Goal: Information Seeking & Learning: Learn about a topic

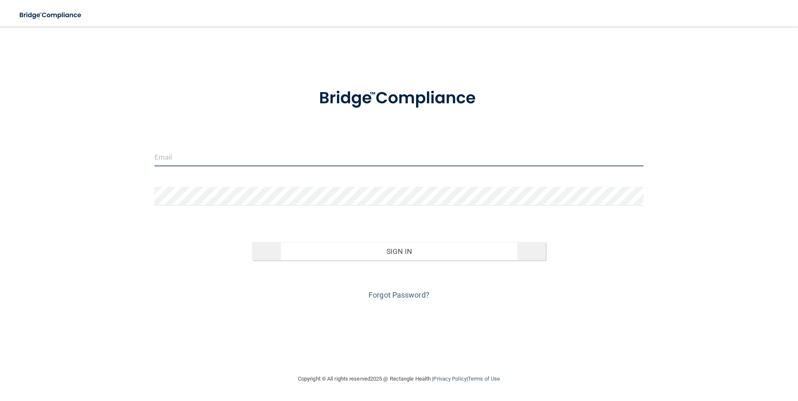
type input "[EMAIL_ADDRESS][DOMAIN_NAME]"
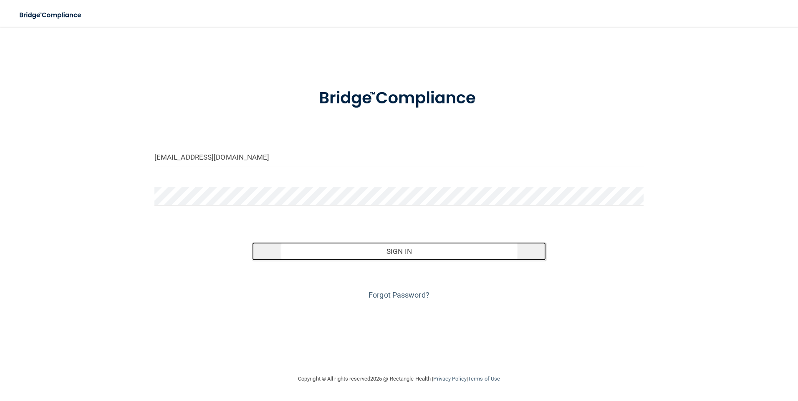
click at [362, 248] on button "Sign In" at bounding box center [399, 251] width 294 height 18
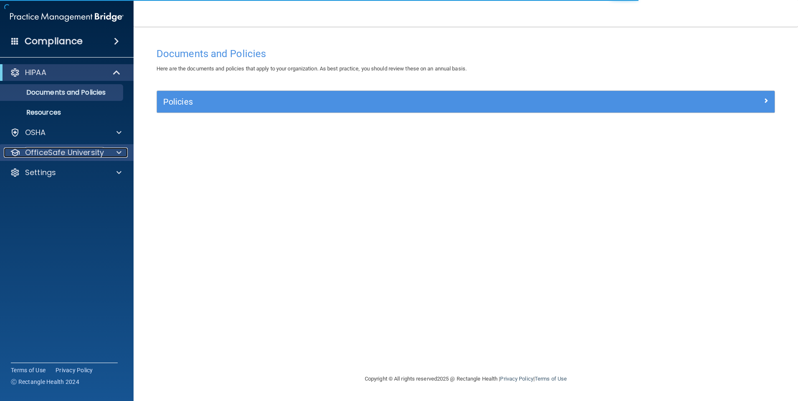
click at [70, 149] on p "OfficeSafe University" at bounding box center [64, 153] width 79 height 10
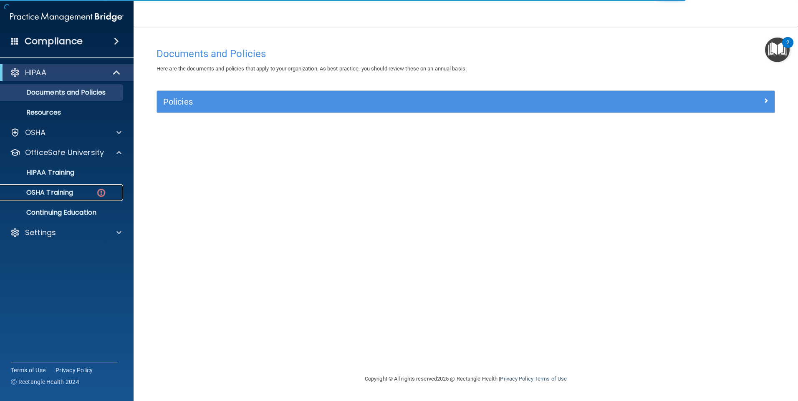
click at [57, 187] on link "OSHA Training" at bounding box center [57, 192] width 131 height 17
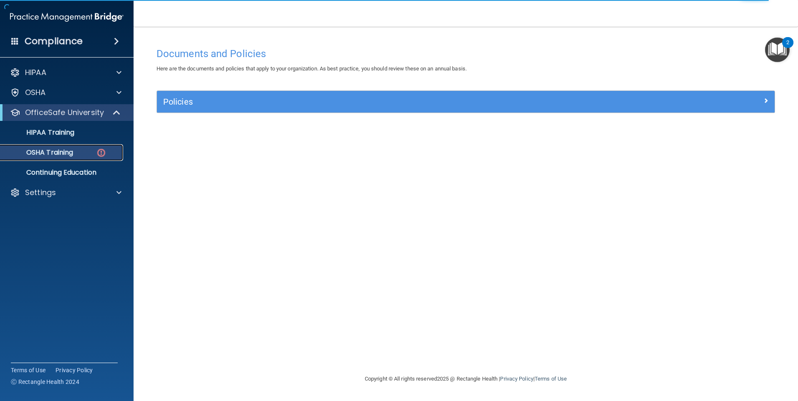
click at [48, 150] on p "OSHA Training" at bounding box center [39, 153] width 68 height 8
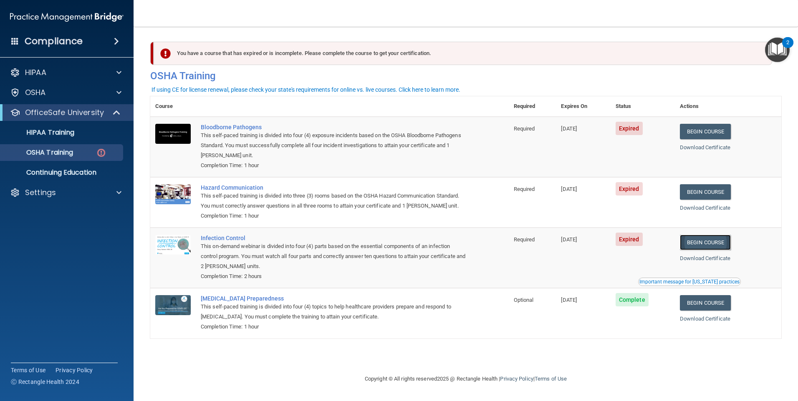
click at [708, 244] on link "Begin Course" at bounding box center [705, 242] width 51 height 15
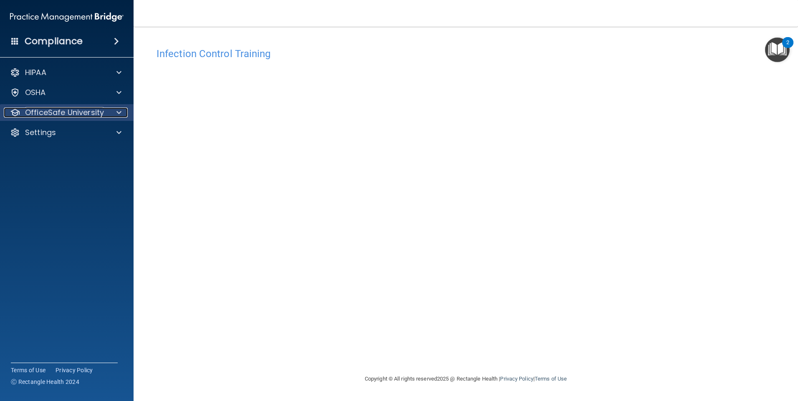
click at [117, 112] on span at bounding box center [118, 113] width 5 height 10
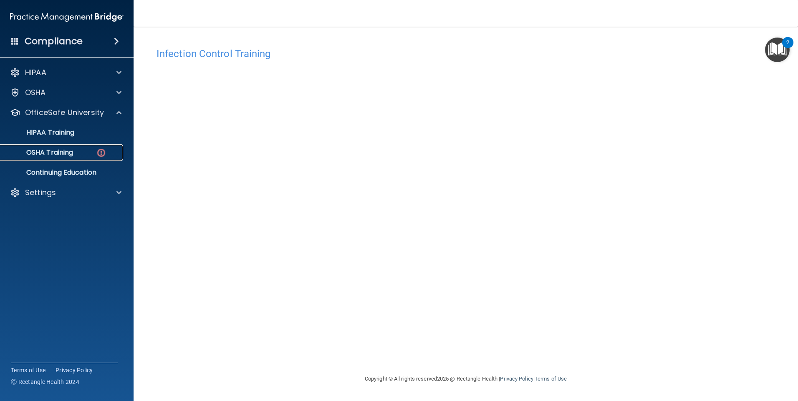
click at [47, 151] on p "OSHA Training" at bounding box center [39, 153] width 68 height 8
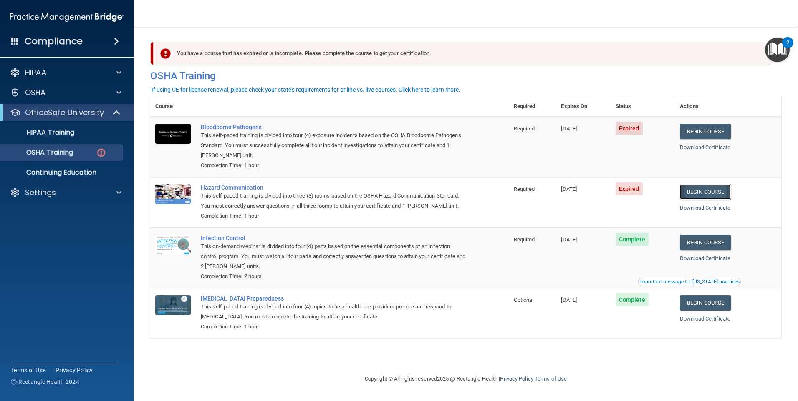
click at [724, 190] on link "Begin Course" at bounding box center [705, 191] width 51 height 15
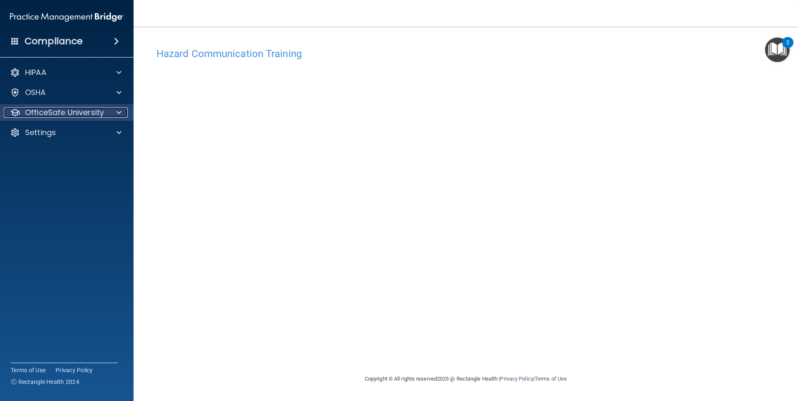
click at [115, 116] on div at bounding box center [117, 113] width 21 height 10
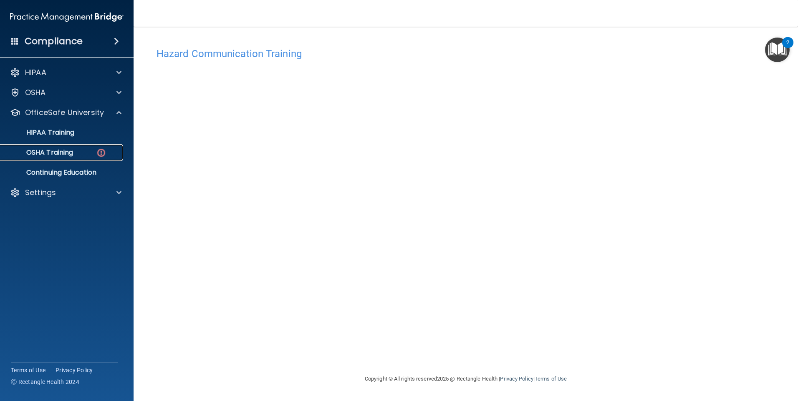
click at [57, 154] on p "OSHA Training" at bounding box center [39, 153] width 68 height 8
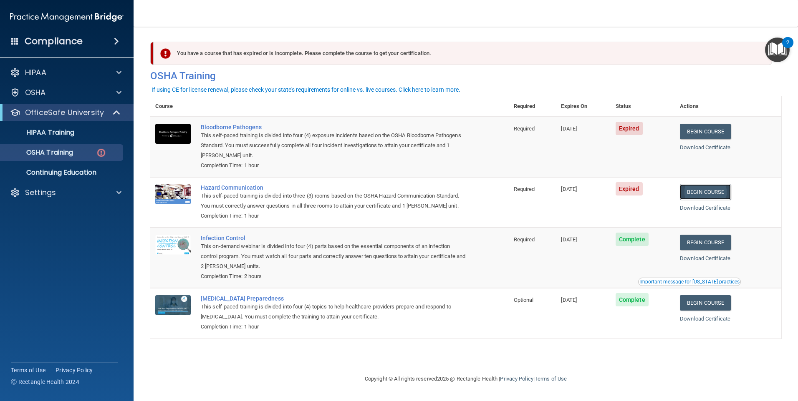
click at [709, 192] on link "Begin Course" at bounding box center [705, 191] width 51 height 15
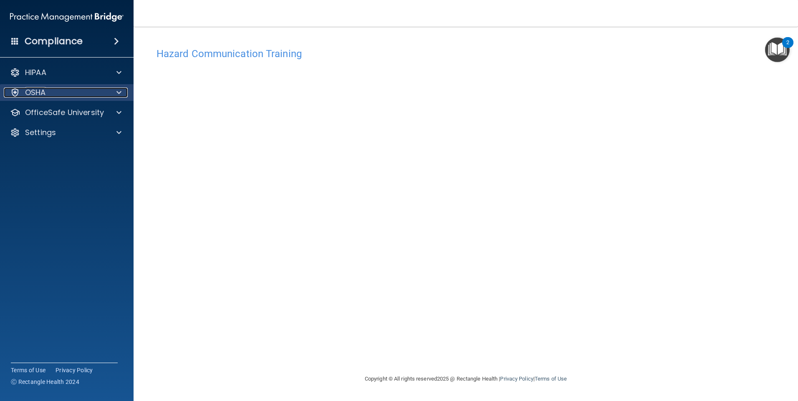
click at [118, 91] on span at bounding box center [118, 93] width 5 height 10
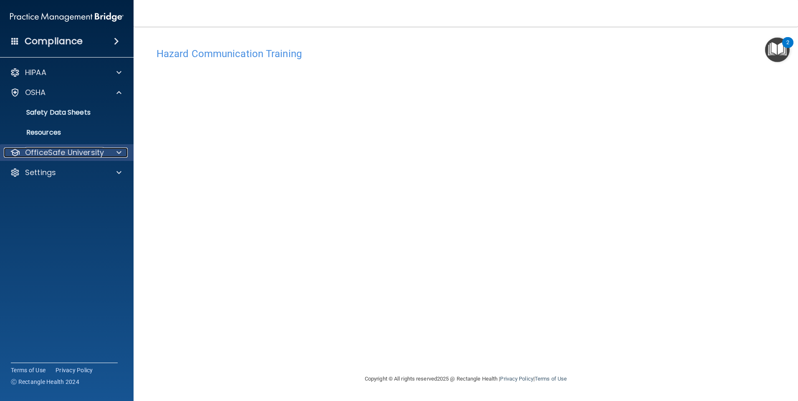
click at [116, 154] on span at bounding box center [118, 153] width 5 height 10
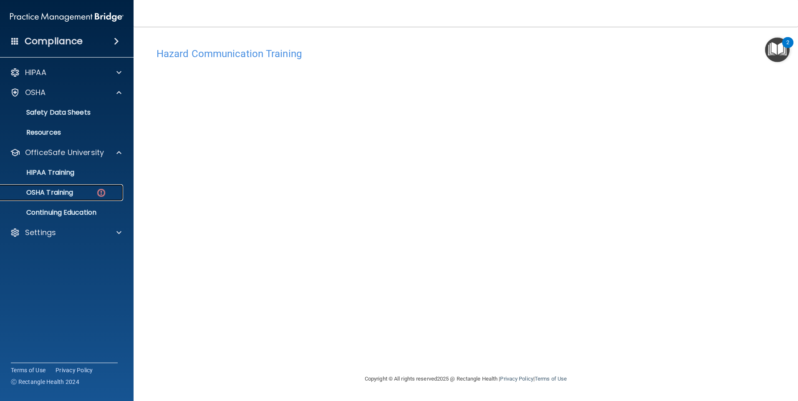
click at [57, 194] on p "OSHA Training" at bounding box center [39, 193] width 68 height 8
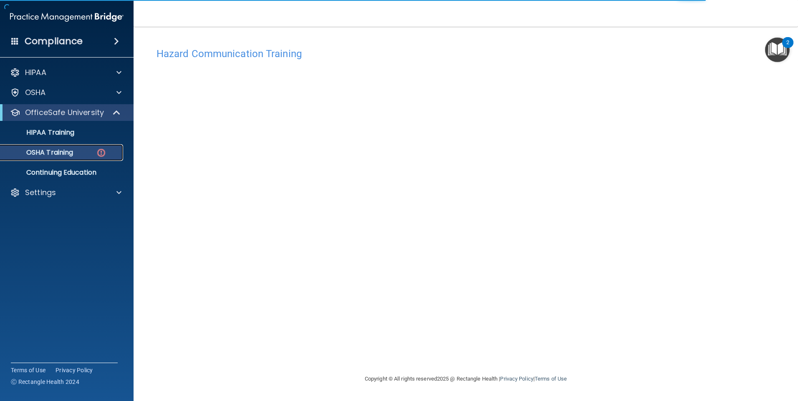
click at [46, 151] on p "OSHA Training" at bounding box center [39, 153] width 68 height 8
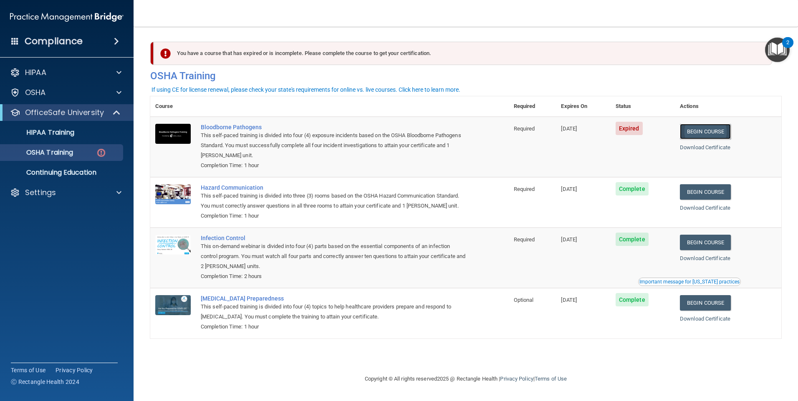
click at [719, 133] on link "Begin Course" at bounding box center [705, 131] width 51 height 15
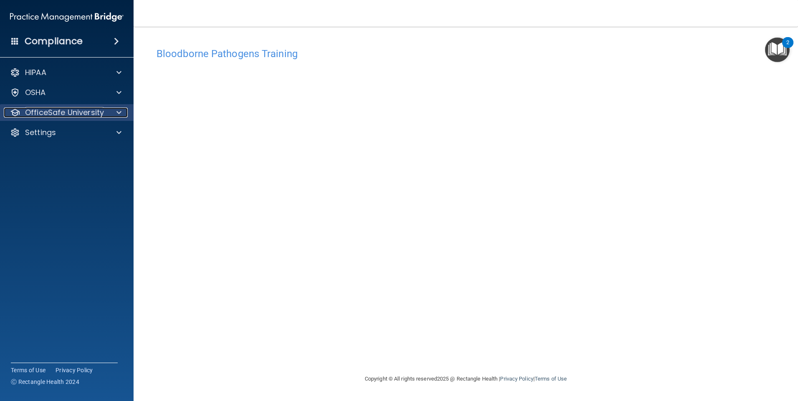
click at [118, 114] on span at bounding box center [118, 113] width 5 height 10
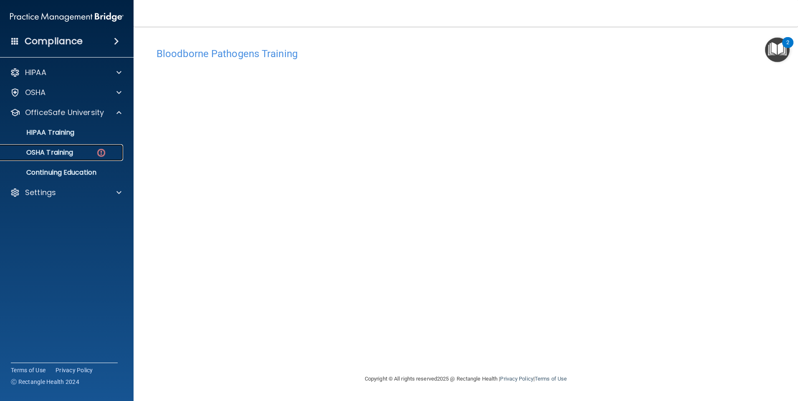
click at [76, 159] on link "OSHA Training" at bounding box center [57, 152] width 131 height 17
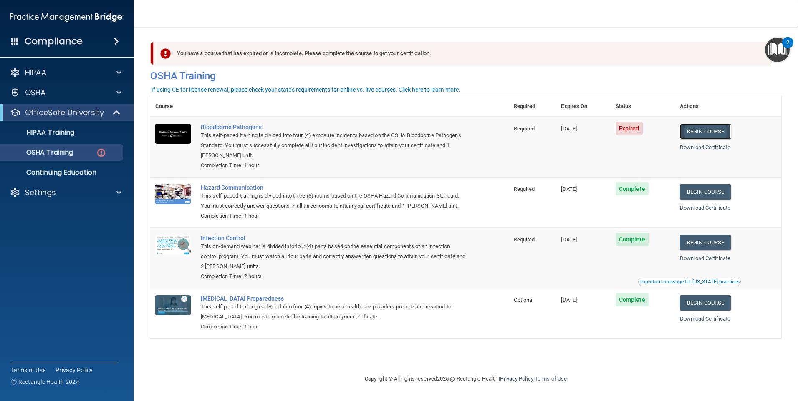
click at [710, 127] on link "Begin Course" at bounding box center [705, 131] width 51 height 15
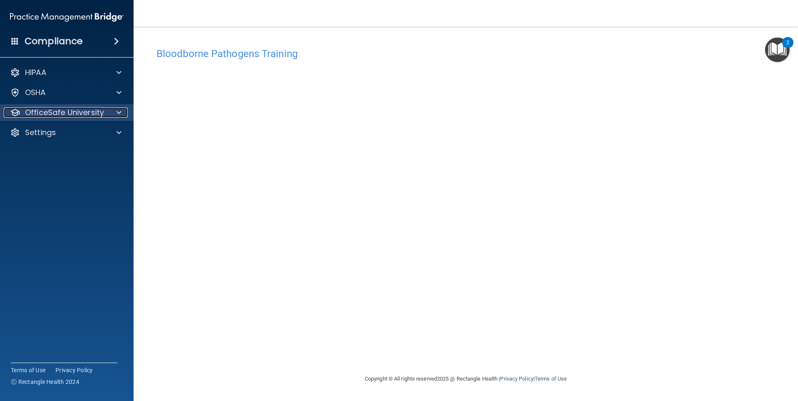
click at [66, 112] on p "OfficeSafe University" at bounding box center [64, 113] width 79 height 10
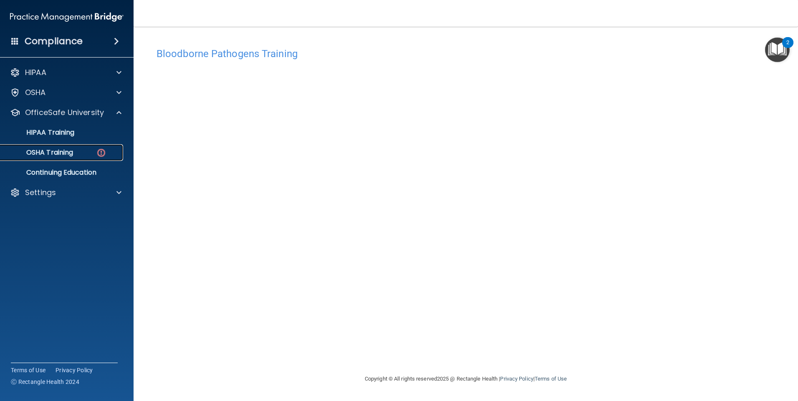
click at [68, 149] on p "OSHA Training" at bounding box center [39, 153] width 68 height 8
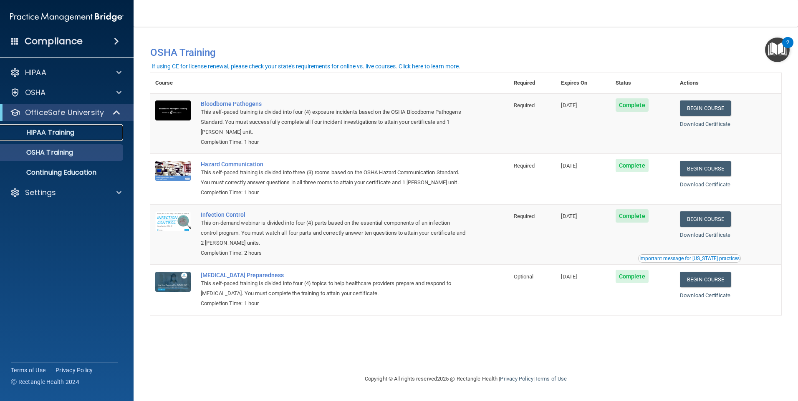
click at [44, 129] on p "HIPAA Training" at bounding box center [39, 133] width 69 height 8
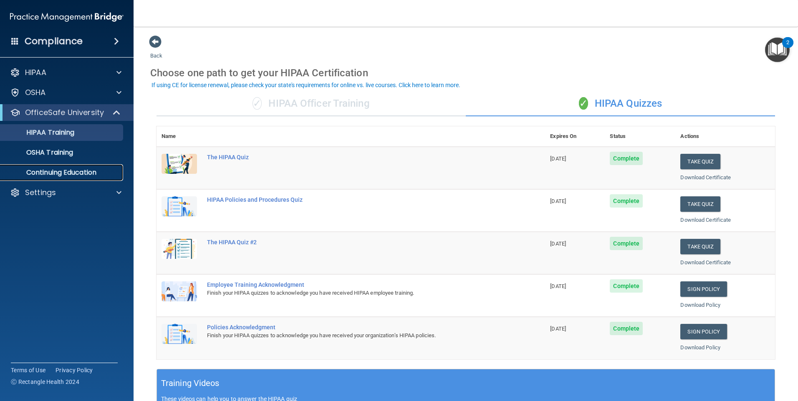
click at [80, 175] on p "Continuing Education" at bounding box center [62, 173] width 114 height 8
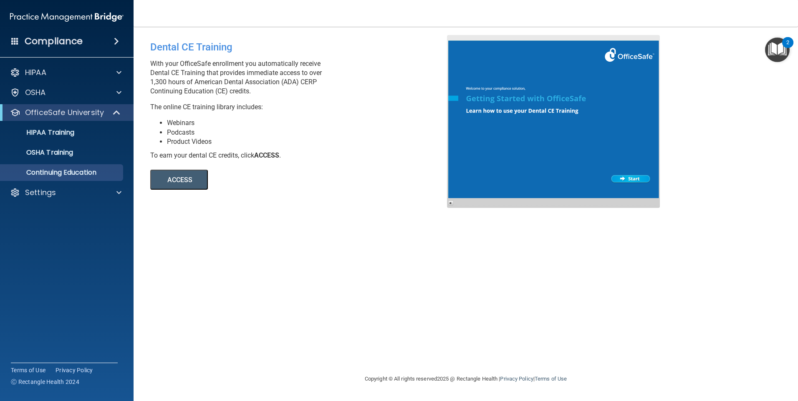
click at [181, 177] on button "ACCESS" at bounding box center [179, 180] width 58 height 20
